Goal: Transaction & Acquisition: Download file/media

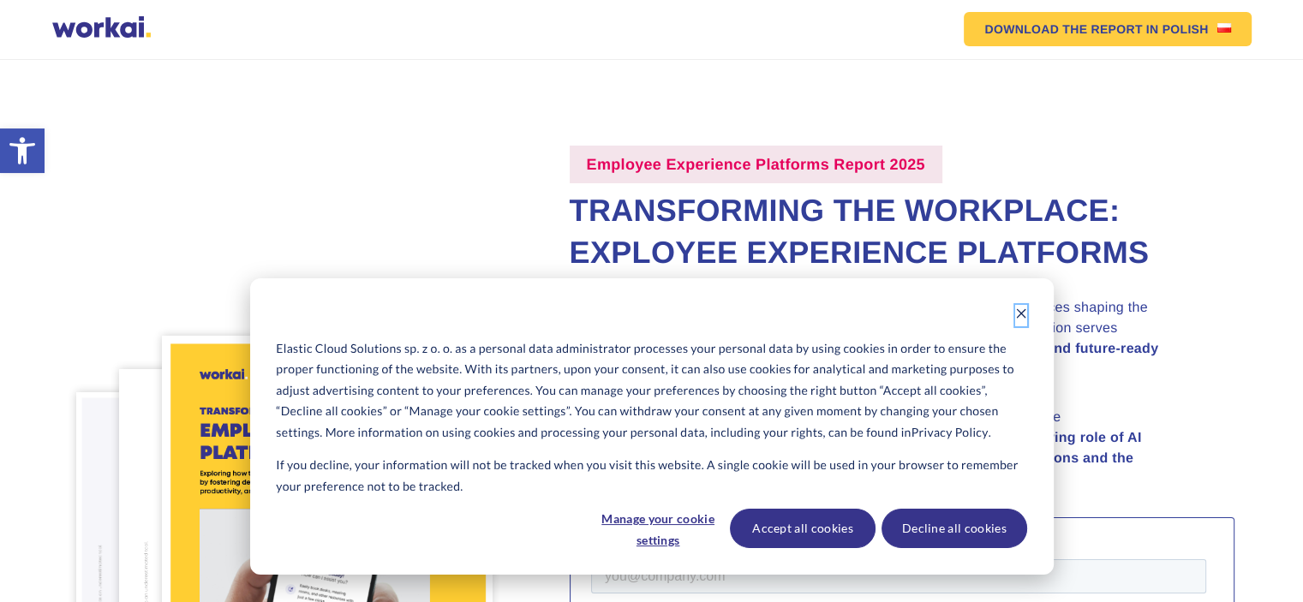
click at [1024, 313] on icon "Dismiss cookie banner" at bounding box center [1021, 314] width 12 height 12
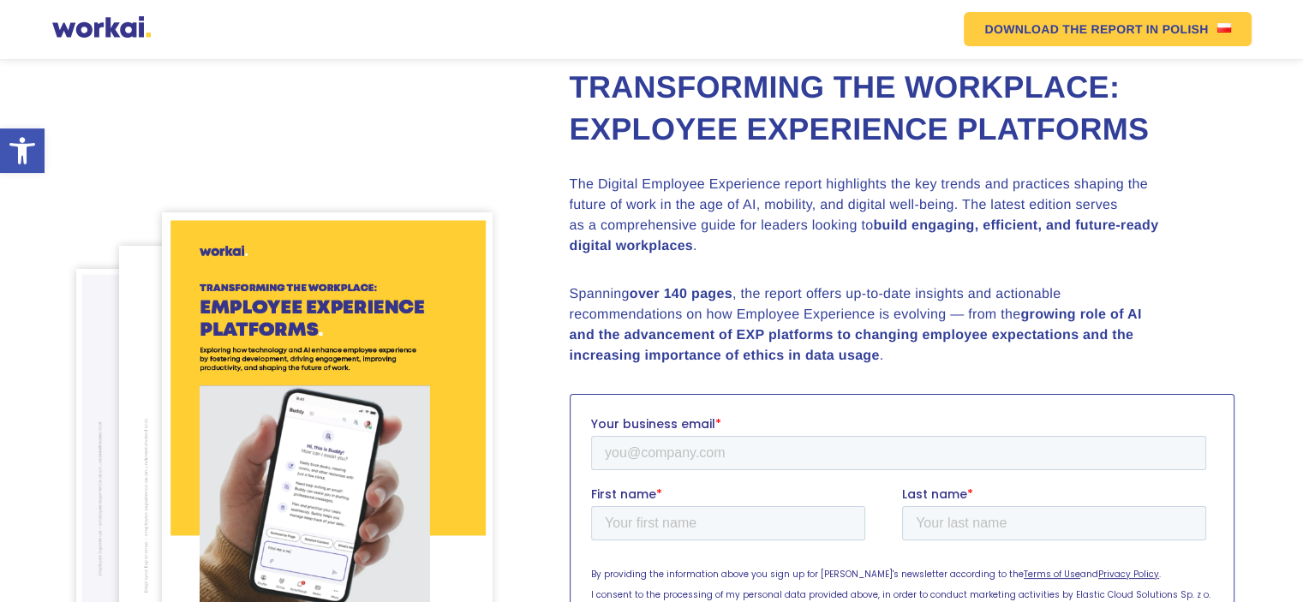
scroll to position [343, 0]
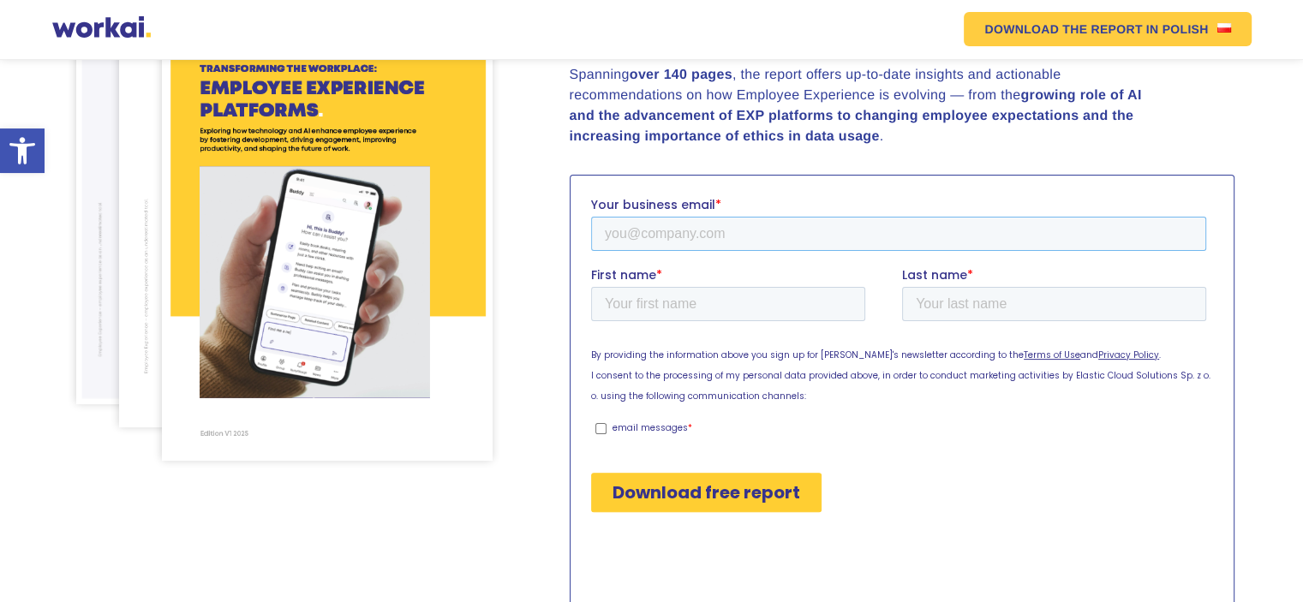
click at [705, 230] on input "Your business email *" at bounding box center [897, 234] width 615 height 34
type input "[PERSON_NAME][EMAIL_ADDRESS][DOMAIN_NAME]"
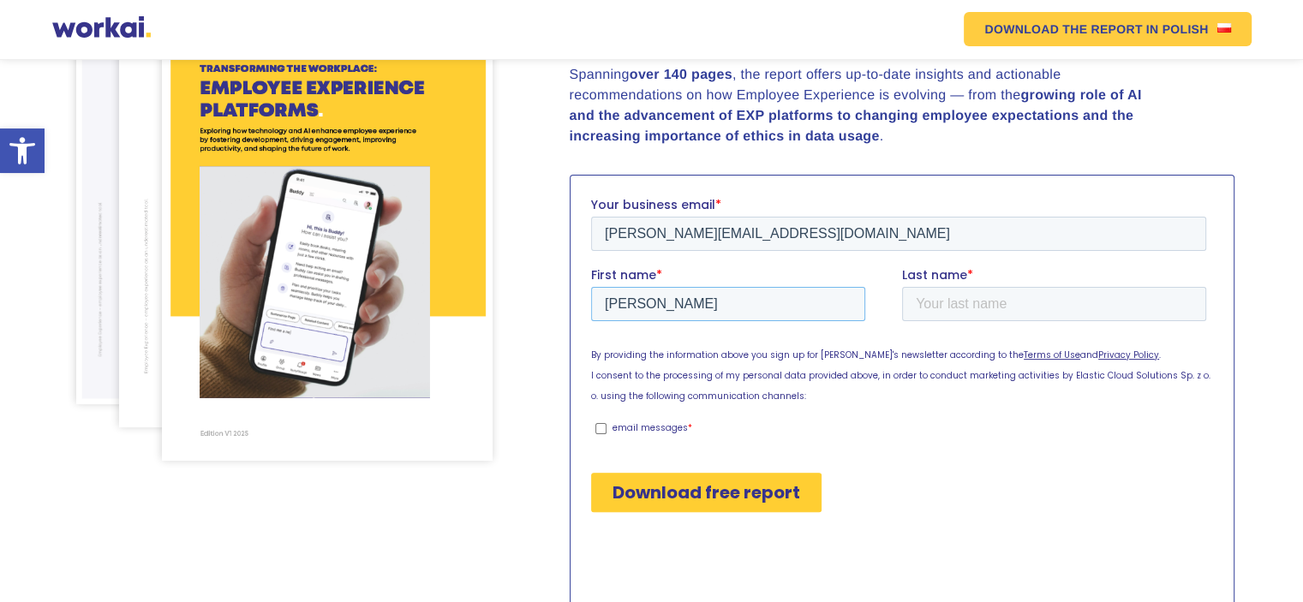
type input "[PERSON_NAME]"
type input "Chauhan"
click at [605, 427] on input "email messages *" at bounding box center [600, 428] width 11 height 11
checkbox input "true"
click at [659, 485] on input "Download free report" at bounding box center [705, 492] width 230 height 39
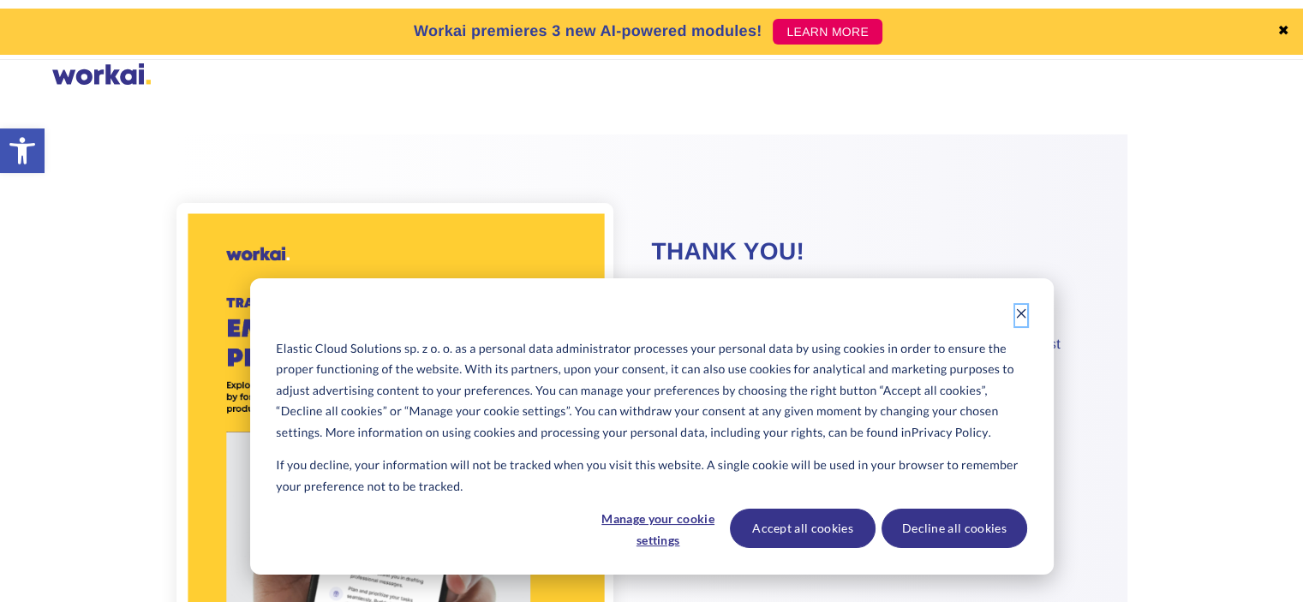
click at [1020, 313] on icon "Dismiss cookie banner" at bounding box center [1020, 313] width 9 height 9
